Goal: Information Seeking & Learning: Learn about a topic

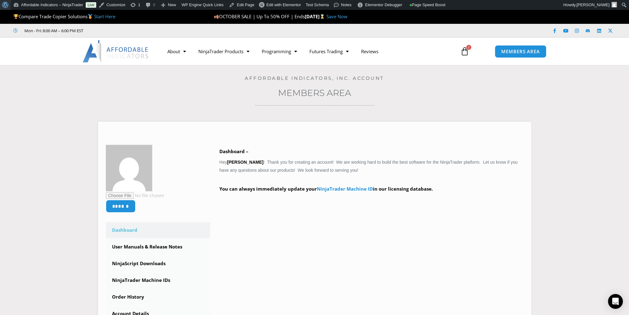
click at [4, 6] on span "Toolbar" at bounding box center [4, 4] width 5 height 9
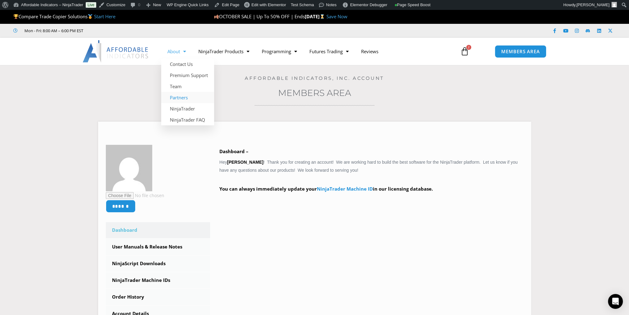
click at [180, 98] on link "Partners" at bounding box center [187, 97] width 53 height 11
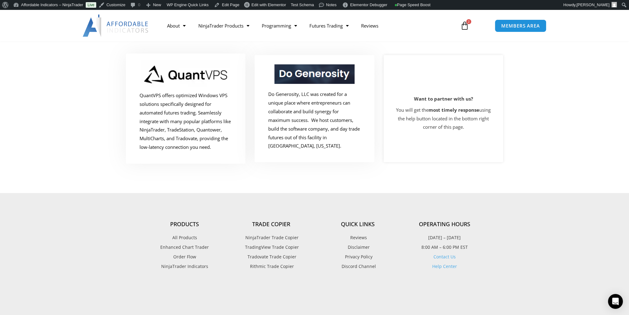
scroll to position [26, 0]
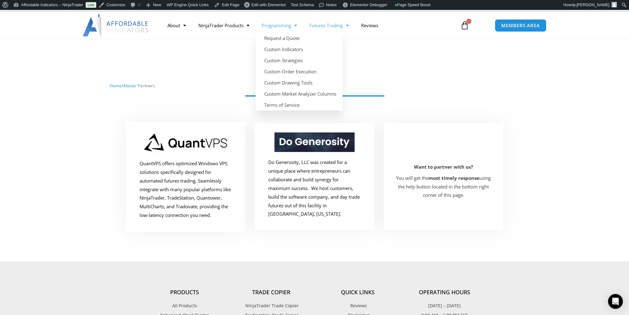
drag, startPoint x: 285, startPoint y: 25, endPoint x: 314, endPoint y: 26, distance: 29.4
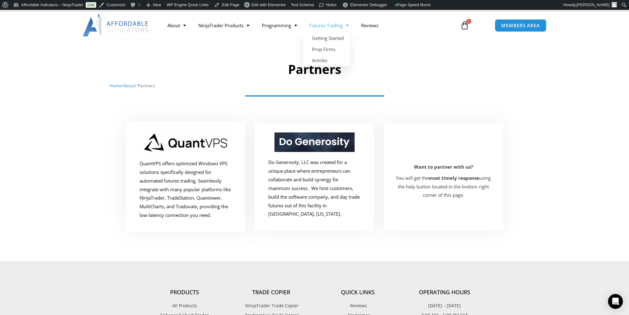
drag, startPoint x: 314, startPoint y: 26, endPoint x: 389, endPoint y: 58, distance: 81.4
click at [459, 88] on nav "Home / About / Partners" at bounding box center [314, 86] width 410 height 8
click at [326, 48] on link "Prop Firms" at bounding box center [326, 49] width 47 height 11
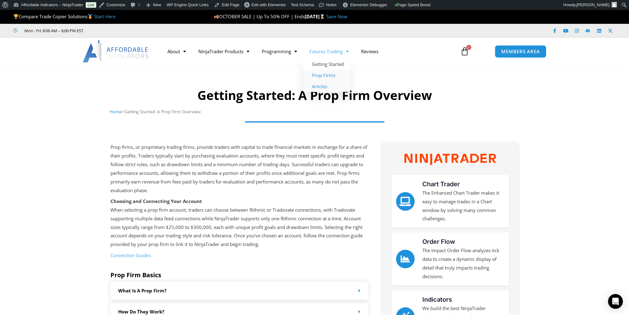
click at [317, 86] on link "Articles" at bounding box center [326, 86] width 47 height 11
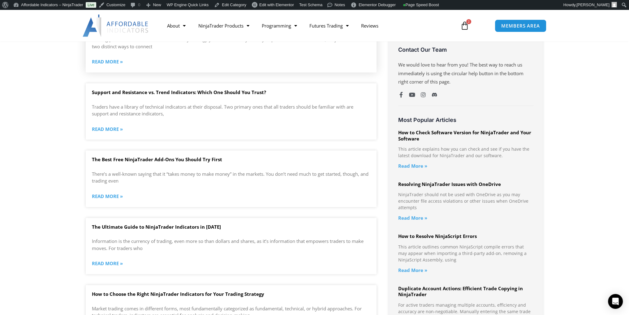
scroll to position [587, 0]
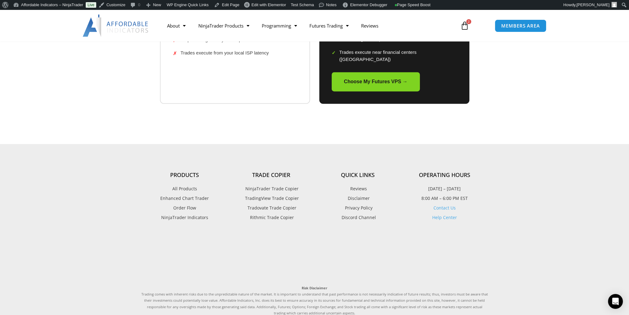
scroll to position [1113, 0]
